Goal: Check status: Check status

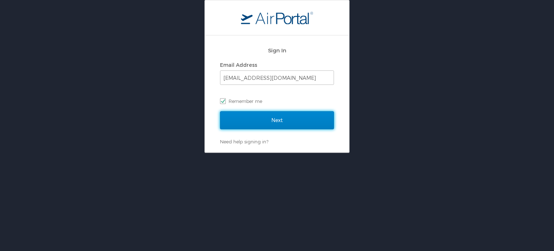
click at [317, 119] on input "Next" at bounding box center [277, 120] width 114 height 18
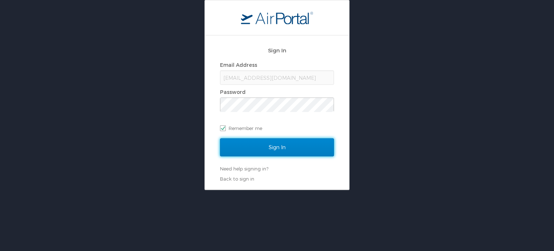
click at [294, 150] on input "Sign In" at bounding box center [277, 147] width 114 height 18
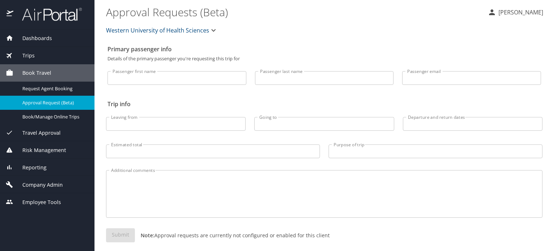
click at [56, 21] on img at bounding box center [48, 14] width 68 height 14
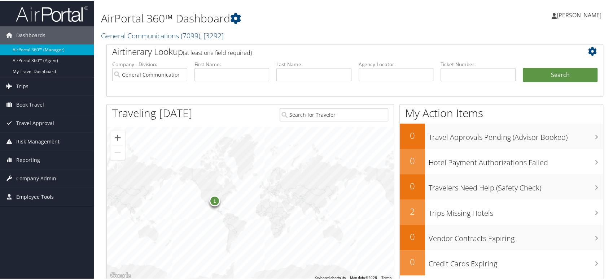
click at [200, 34] on span "( 7099 )" at bounding box center [190, 35] width 19 height 10
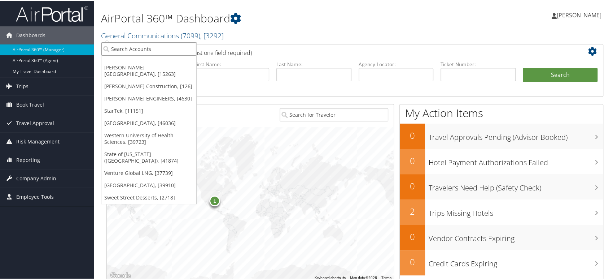
click at [158, 53] on input "search" at bounding box center [148, 47] width 95 height 13
paste input "301062"
type input "301062"
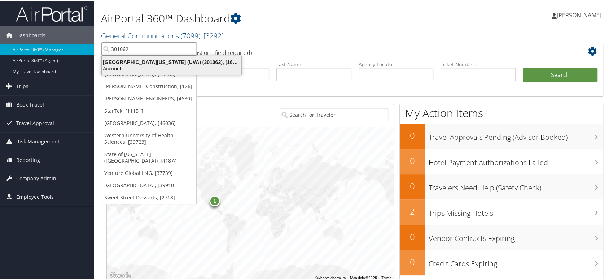
click at [145, 62] on div "University of Virginia (UVA) (301062), [16863]" at bounding box center [171, 61] width 148 height 6
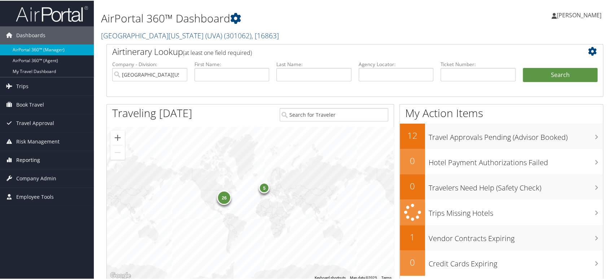
click at [25, 160] on span "Reporting" at bounding box center [28, 159] width 24 height 18
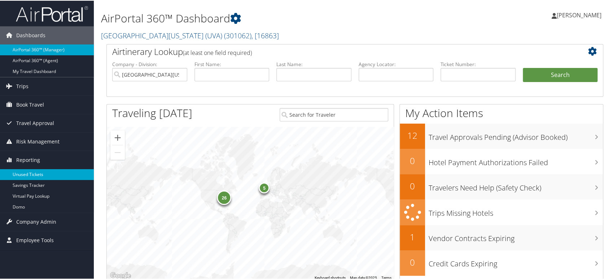
click at [31, 174] on link "Unused Tickets" at bounding box center [47, 173] width 94 height 11
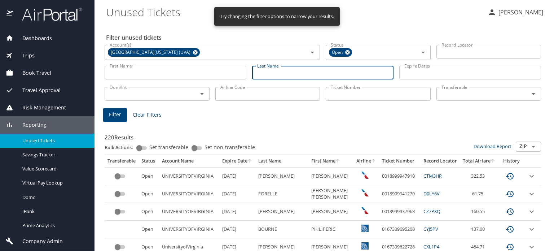
click at [268, 75] on input "Last Name" at bounding box center [323, 73] width 142 height 14
click at [206, 77] on input "First Name" at bounding box center [176, 73] width 142 height 14
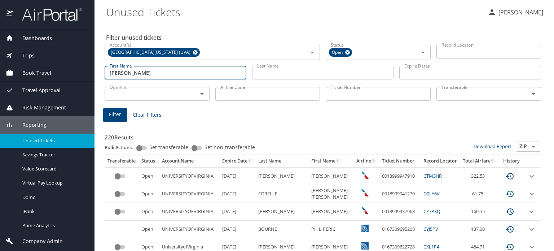
type input "randy"
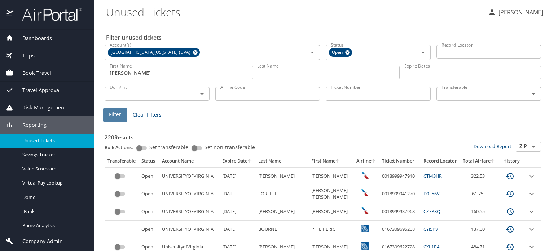
click at [118, 114] on span "Filter" at bounding box center [115, 114] width 12 height 9
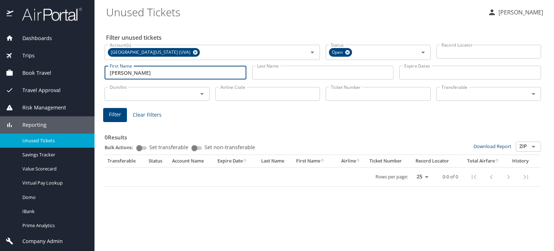
click at [241, 73] on input "randy" at bounding box center [176, 73] width 142 height 14
click at [220, 74] on input "randy" at bounding box center [176, 73] width 142 height 14
drag, startPoint x: 133, startPoint y: 76, endPoint x: 60, endPoint y: 77, distance: 72.9
click at [60, 77] on div "Dashboards AirPortal 360™ Manager AirPortal 360™ Agent My Travel Dashboard Trip…" at bounding box center [277, 125] width 554 height 251
click at [267, 96] on input "Airline Code" at bounding box center [267, 94] width 105 height 14
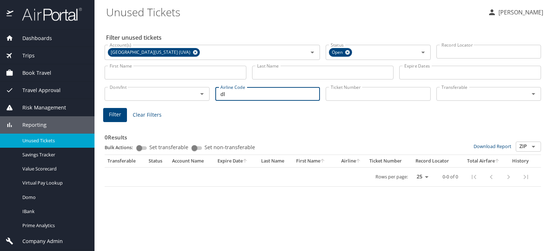
type input "dl"
click at [117, 112] on span "Filter" at bounding box center [115, 114] width 12 height 9
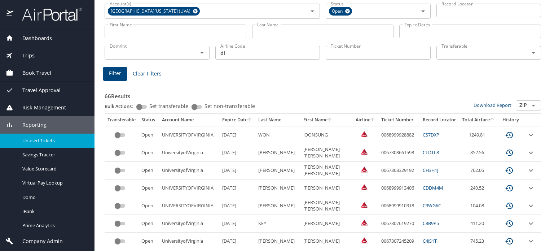
scroll to position [53, 0]
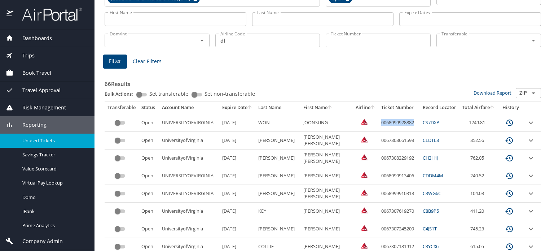
drag, startPoint x: 373, startPoint y: 122, endPoint x: 411, endPoint y: 120, distance: 37.6
click at [411, 120] on td "0068999928882" at bounding box center [398, 123] width 41 height 18
click at [366, 80] on h3 "66 Results" at bounding box center [323, 81] width 437 height 13
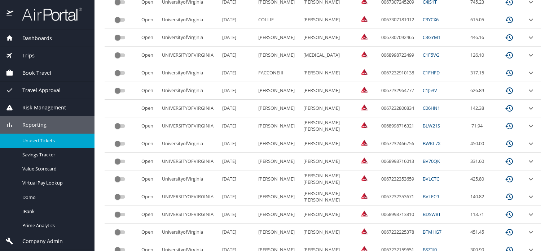
scroll to position [234, 0]
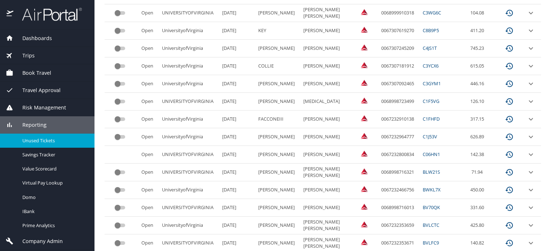
click at [58, 14] on img at bounding box center [48, 14] width 68 height 14
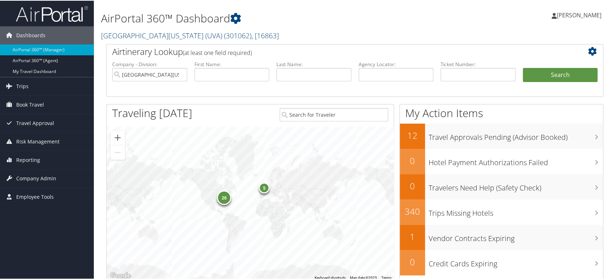
click at [224, 31] on span "( 301062 )" at bounding box center [237, 35] width 27 height 10
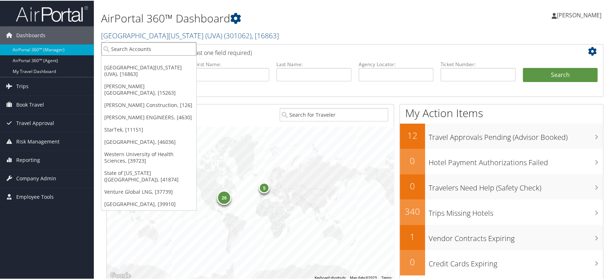
click at [156, 45] on input "search" at bounding box center [148, 47] width 95 height 13
paste input "301279"
type input "301279"
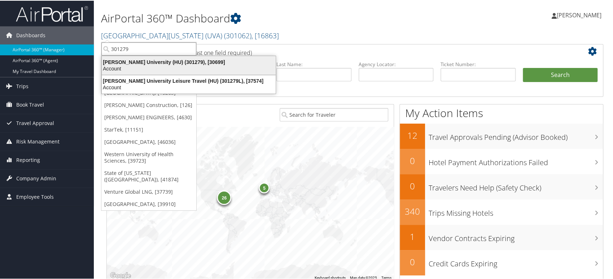
click at [138, 61] on div "Howard University (HU) (301279), [30699]" at bounding box center [188, 61] width 183 height 6
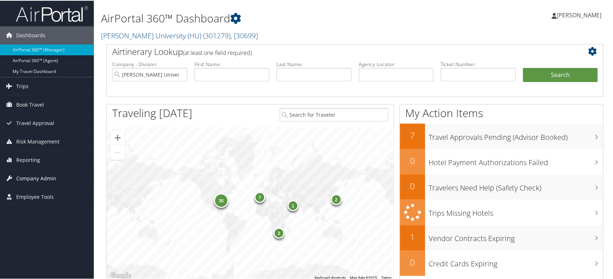
click at [38, 175] on span "Company Admin" at bounding box center [36, 177] width 40 height 18
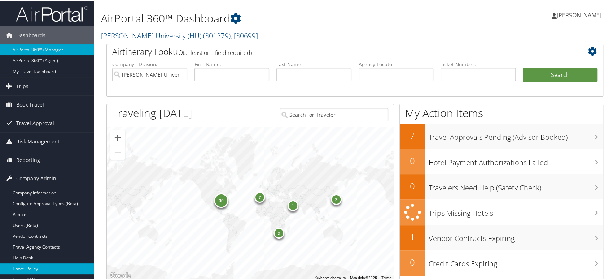
click at [46, 263] on link "Travel Policy" at bounding box center [47, 267] width 94 height 11
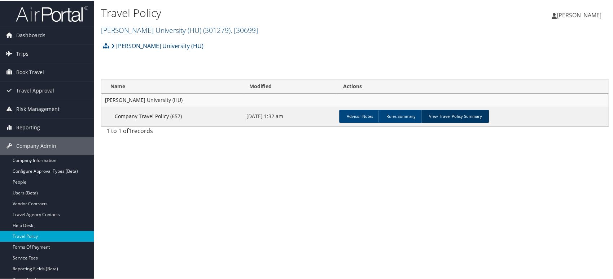
click at [447, 114] on link "View Travel Policy Summary" at bounding box center [455, 115] width 68 height 13
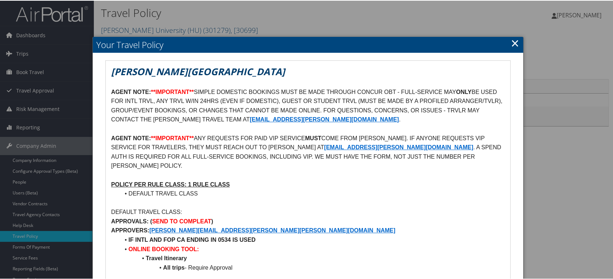
click at [511, 43] on link "×" at bounding box center [515, 42] width 8 height 14
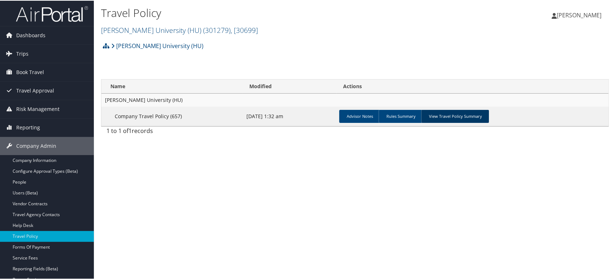
click at [450, 118] on link "View Travel Policy Summary" at bounding box center [455, 115] width 68 height 13
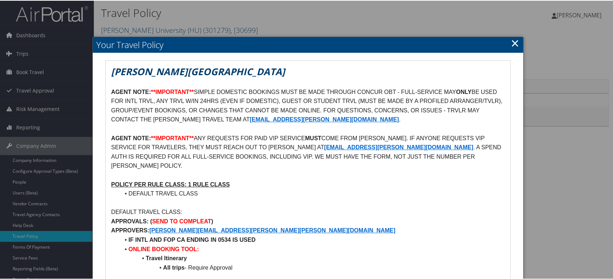
click at [511, 44] on link "×" at bounding box center [515, 42] width 8 height 14
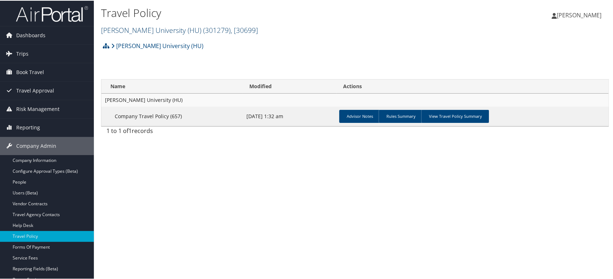
click at [136, 27] on link "Howard University (HU) ( 301279 ) , [ 30699 ]" at bounding box center [179, 30] width 157 height 10
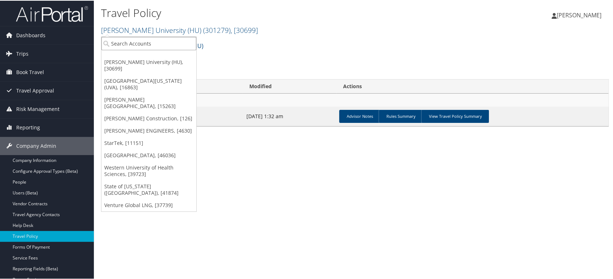
click at [136, 45] on input "search" at bounding box center [148, 42] width 95 height 13
paste input "301062"
type input "301062"
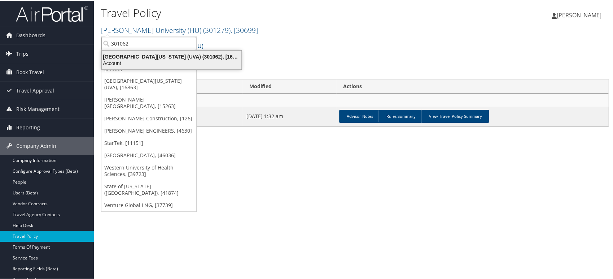
click at [137, 57] on div "University of Virginia (UVA) (301062), [16863]" at bounding box center [171, 56] width 148 height 6
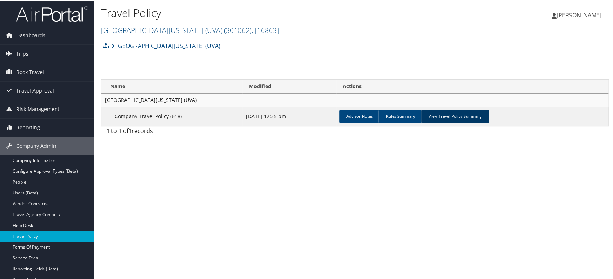
click at [463, 115] on link "View Travel Policy Summary" at bounding box center [455, 115] width 68 height 13
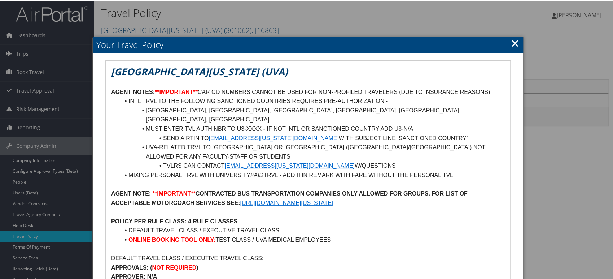
drag, startPoint x: 512, startPoint y: 41, endPoint x: 503, endPoint y: 46, distance: 10.2
click at [511, 43] on link "×" at bounding box center [515, 42] width 8 height 14
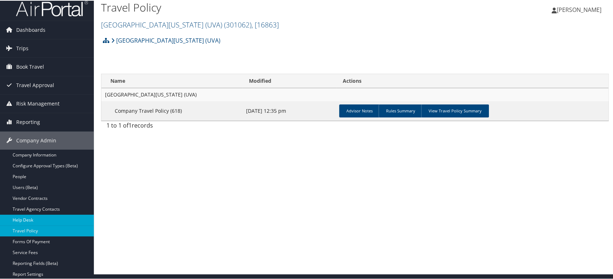
scroll to position [40, 0]
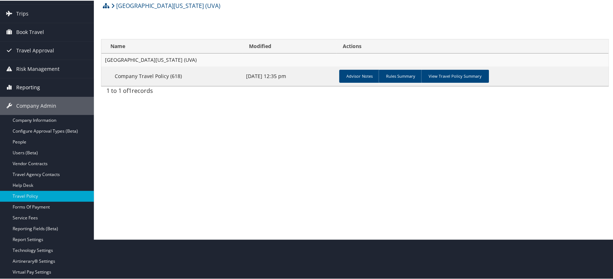
click at [45, 88] on link "Reporting" at bounding box center [47, 87] width 94 height 18
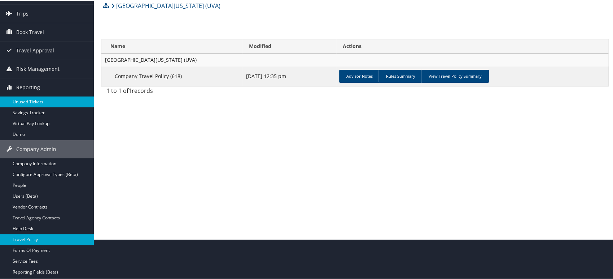
click at [35, 102] on link "Unused Tickets" at bounding box center [47, 101] width 94 height 11
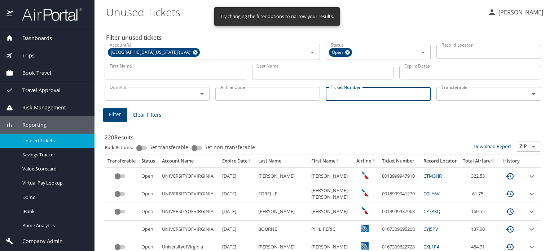
click at [345, 93] on input "Ticket Number" at bounding box center [378, 94] width 105 height 14
paste input "301062"
type input "301062"
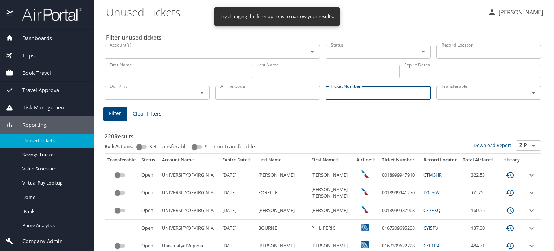
paste input "0068998579922"
click at [123, 111] on button "Filter" at bounding box center [115, 114] width 24 height 14
type input "0068998579922"
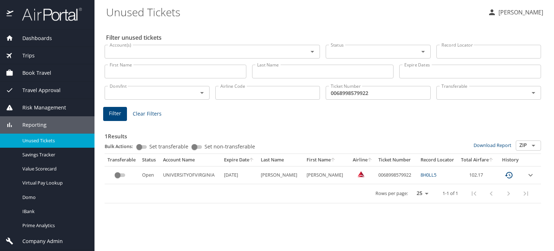
click at [262, 221] on div "Filter unused tickets Account(s) Account(s) Status Status Record Locator Record…" at bounding box center [324, 137] width 437 height 228
click at [49, 14] on img at bounding box center [48, 14] width 68 height 14
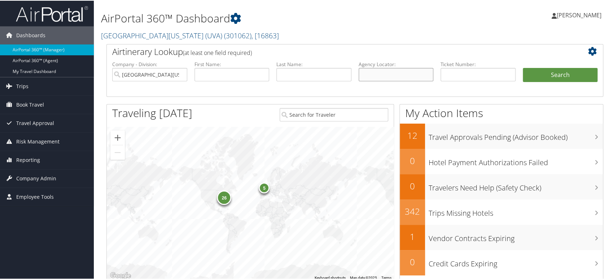
click at [372, 72] on input "text" at bounding box center [396, 73] width 75 height 13
paste input "D964LQ"
type input "D964LQ"
click at [180, 74] on input "University of Virginia (UVA)" at bounding box center [149, 73] width 75 height 13
click at [554, 74] on button "Search" at bounding box center [560, 74] width 75 height 14
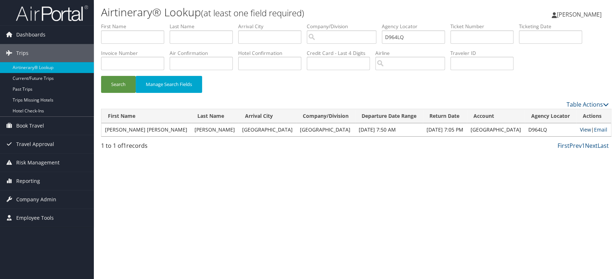
click at [580, 130] on link "View" at bounding box center [585, 129] width 11 height 7
click at [59, 15] on img at bounding box center [52, 13] width 72 height 17
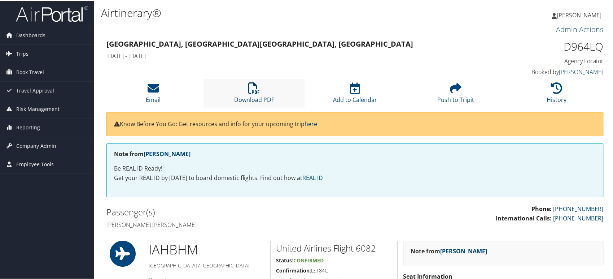
click at [250, 86] on icon at bounding box center [254, 88] width 12 height 12
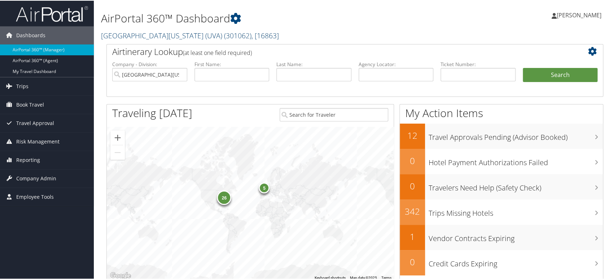
click at [224, 37] on span "( 301062 )" at bounding box center [237, 35] width 27 height 10
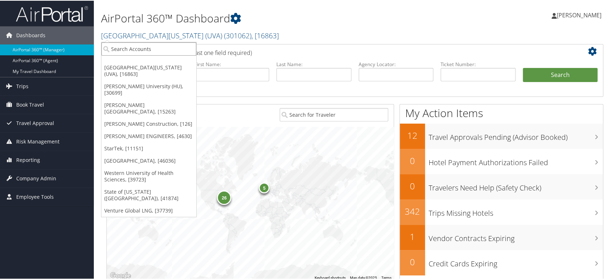
click at [145, 51] on input "search" at bounding box center [148, 47] width 95 height 13
paste input "003640"
type input "003640"
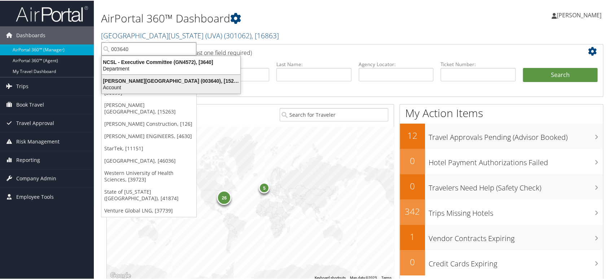
click at [137, 79] on div "Troy University (003640), [15263]" at bounding box center [170, 80] width 147 height 6
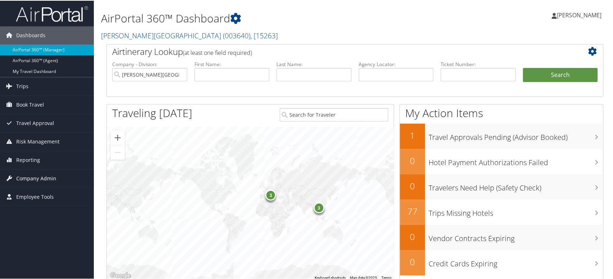
click at [39, 178] on span "Company Admin" at bounding box center [36, 177] width 40 height 18
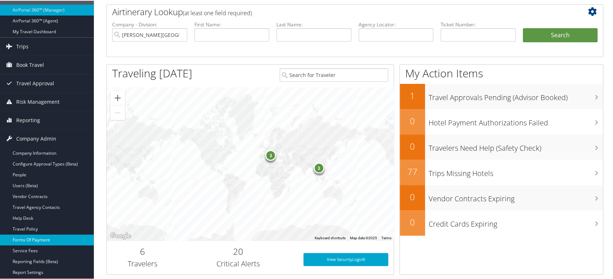
scroll to position [40, 0]
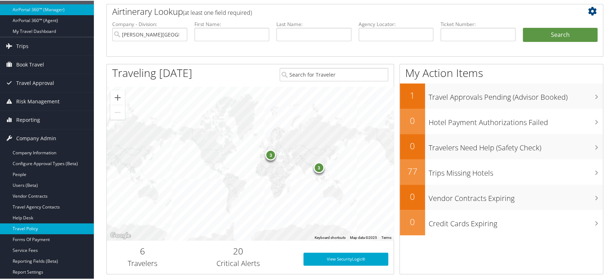
click at [40, 227] on link "Travel Policy" at bounding box center [47, 227] width 94 height 11
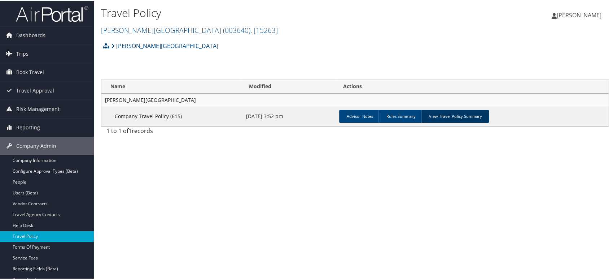
click at [445, 116] on link "View Travel Policy Summary" at bounding box center [455, 115] width 68 height 13
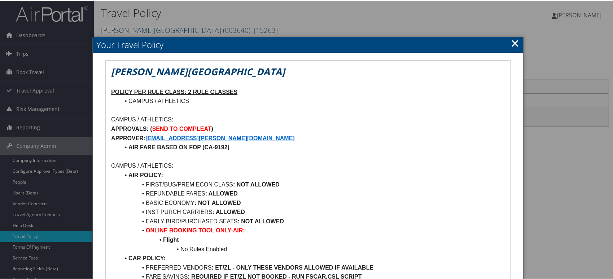
click at [515, 43] on link "×" at bounding box center [515, 42] width 8 height 14
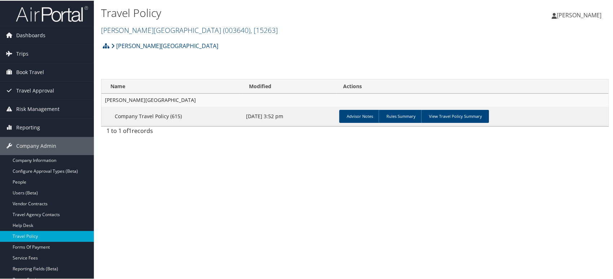
click at [60, 13] on img at bounding box center [52, 13] width 72 height 17
